Goal: Task Accomplishment & Management: Manage account settings

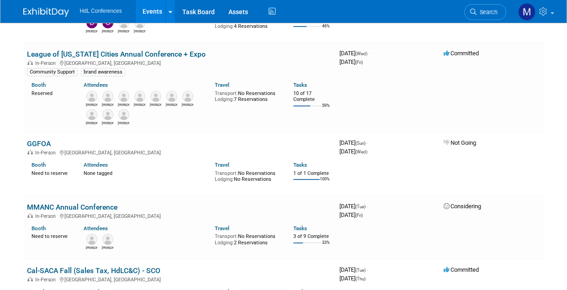
scroll to position [502, 0]
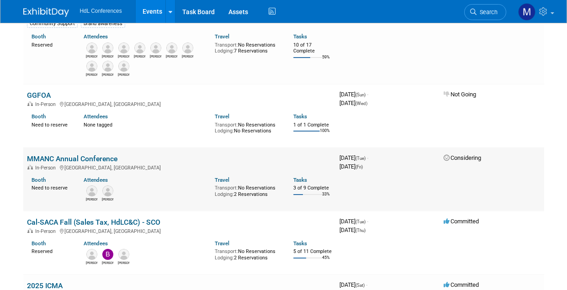
click at [80, 162] on link "MMANC Annual Conference" at bounding box center [72, 158] width 90 height 9
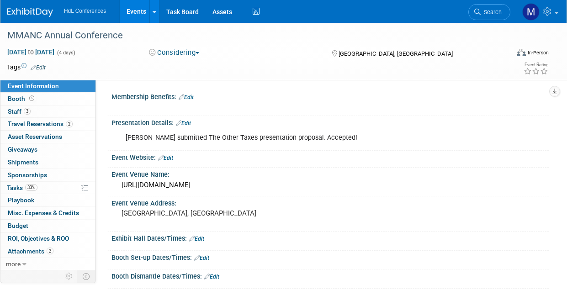
click at [196, 54] on button "Considering" at bounding box center [174, 53] width 57 height 10
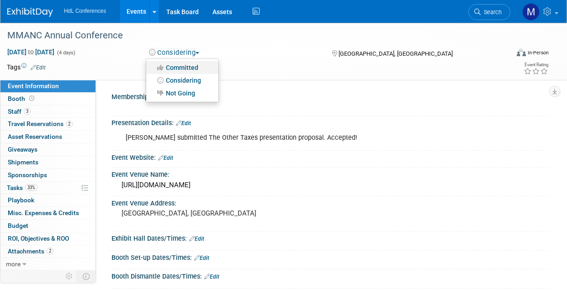
click at [196, 64] on link "Committed" at bounding box center [182, 67] width 72 height 13
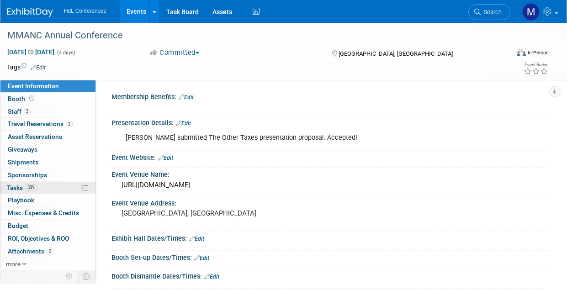
click at [39, 190] on link "33% Tasks 33%" at bounding box center [47, 188] width 95 height 12
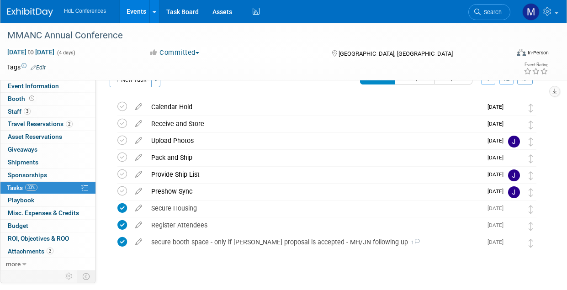
scroll to position [37, 0]
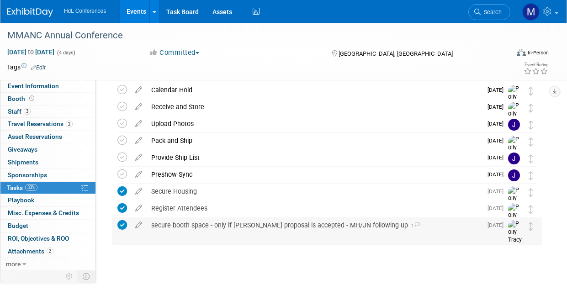
click at [204, 227] on div "secure booth space - only if connors proposal is accepted - MH/JN following up 1" at bounding box center [314, 225] width 335 height 16
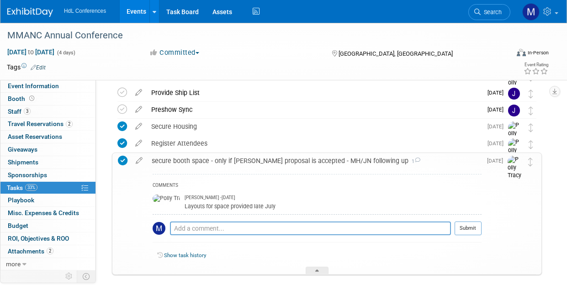
scroll to position [128, 0]
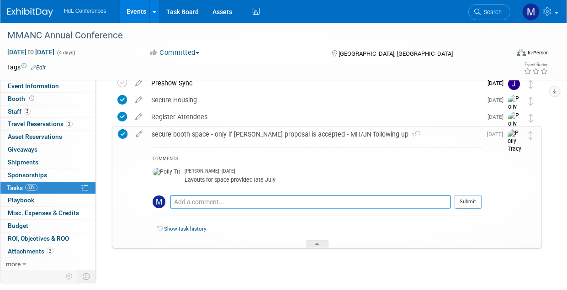
click at [186, 201] on textarea at bounding box center [310, 202] width 281 height 14
type textarea "Proposal was accepted."
click at [472, 206] on button "Submit" at bounding box center [468, 202] width 27 height 14
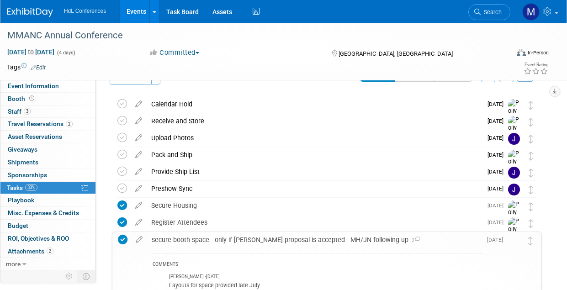
scroll to position [0, 0]
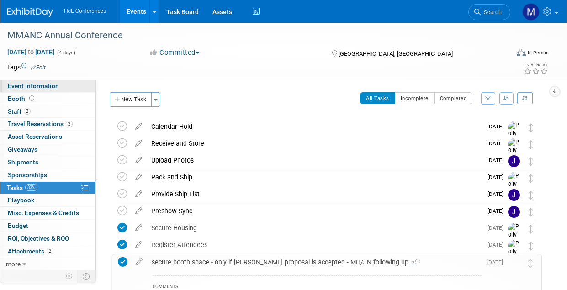
click at [36, 88] on span "Event Information" at bounding box center [33, 85] width 51 height 7
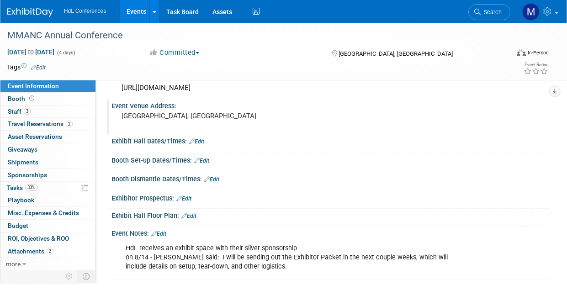
scroll to position [105, 0]
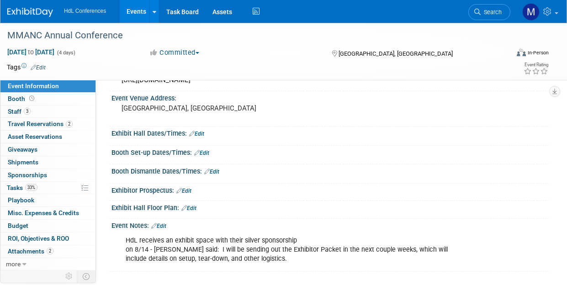
click at [278, 263] on div "HdL receives an exhibit space with their silver sponsorship on 8/14 - Cassandra…" at bounding box center [290, 250] width 343 height 37
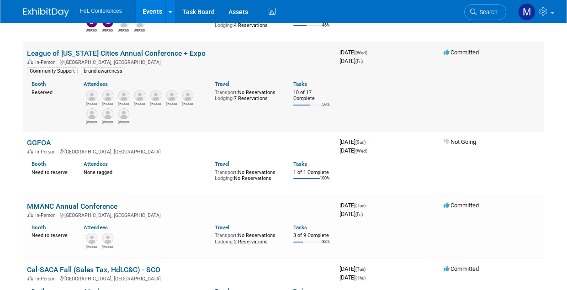
scroll to position [457, 0]
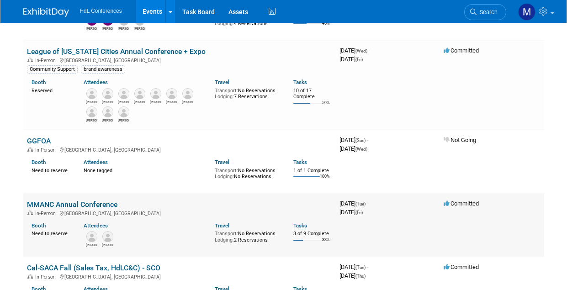
click at [45, 204] on link "MMANC Annual Conference" at bounding box center [72, 204] width 90 height 9
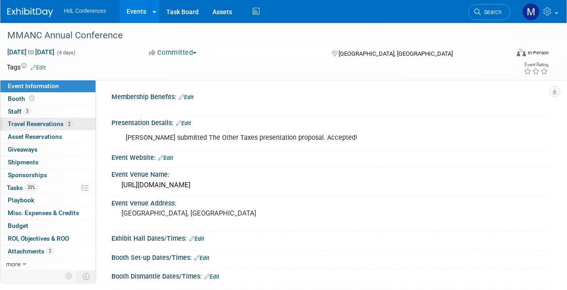
click at [61, 127] on span "Travel Reservations 2" at bounding box center [40, 123] width 65 height 7
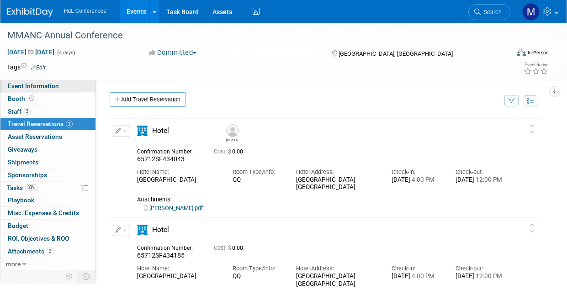
click at [32, 83] on span "Event Information" at bounding box center [33, 85] width 51 height 7
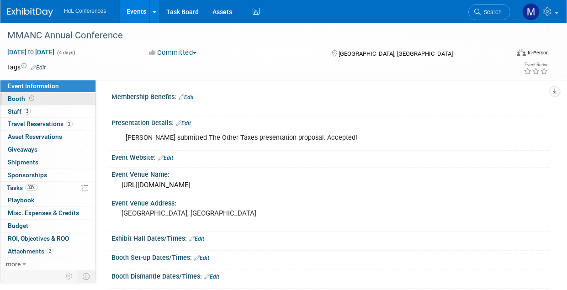
click at [37, 99] on link "Booth" at bounding box center [47, 99] width 95 height 12
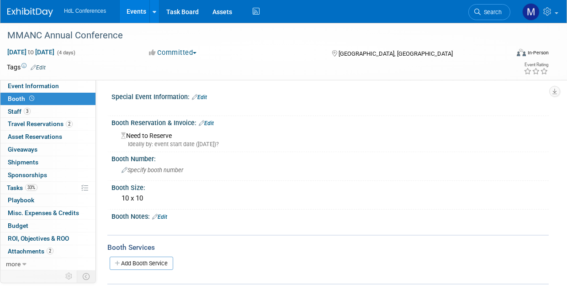
click at [24, 80] on div "MMANC Annual Conference Oct 14, 2025 to Oct 17, 2025 (4 days) Oct 14, 2025 to O…" at bounding box center [283, 51] width 567 height 57
click at [24, 84] on span "Event Information" at bounding box center [33, 85] width 51 height 7
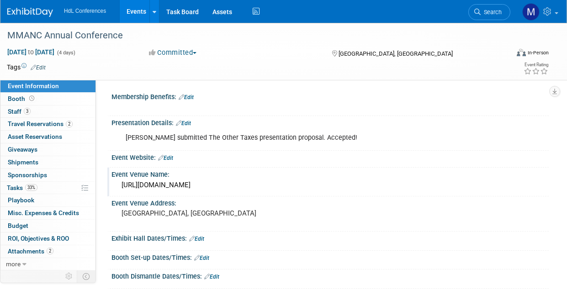
click at [155, 185] on div "https://www.mmanc.org/events/annual-conference/" at bounding box center [329, 185] width 423 height 14
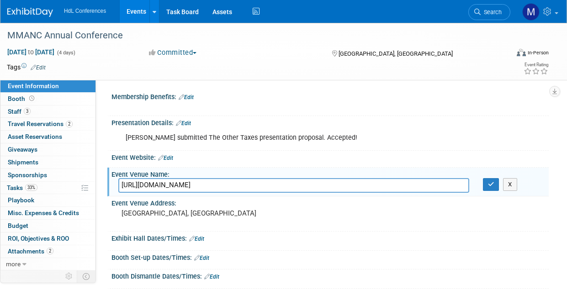
click at [254, 164] on div at bounding box center [329, 163] width 437 height 3
click at [375, 143] on div "Connor submitted The Other Taxes presentation proposal. Accepted!" at bounding box center [290, 138] width 343 height 18
click at [328, 245] on div at bounding box center [329, 246] width 423 height 2
click at [493, 190] on button "button" at bounding box center [491, 184] width 16 height 13
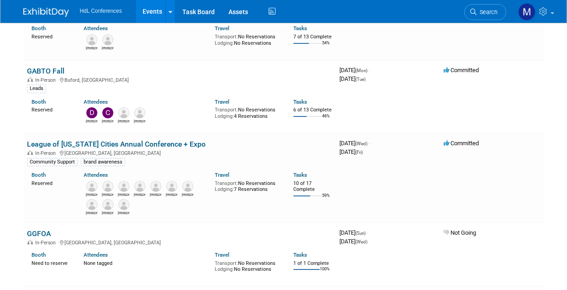
scroll to position [365, 0]
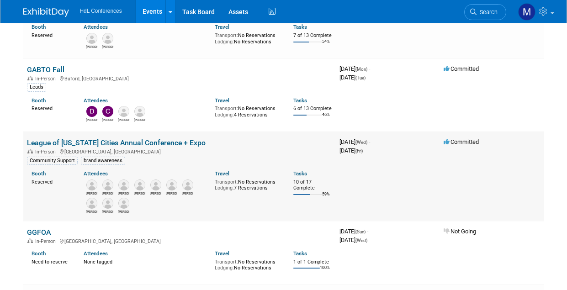
click at [138, 142] on link "League of [US_STATE] Cities Annual Conference + Expo" at bounding box center [116, 142] width 179 height 9
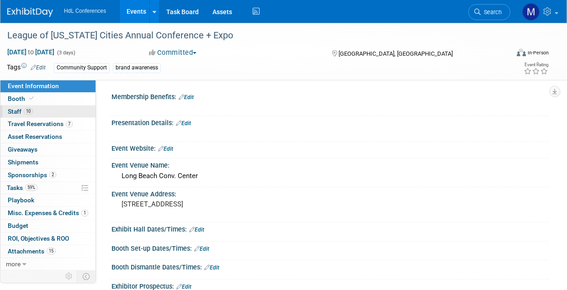
click at [48, 111] on link "10 Staff 10" at bounding box center [47, 112] width 95 height 12
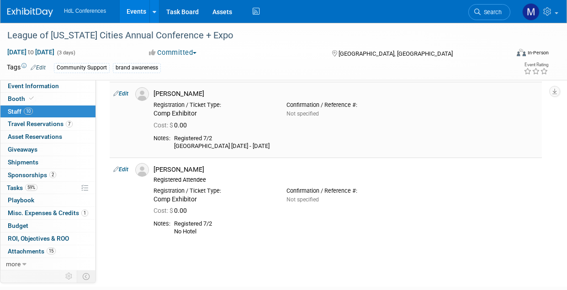
scroll to position [576, 0]
